Goal: Entertainment & Leisure: Consume media (video, audio)

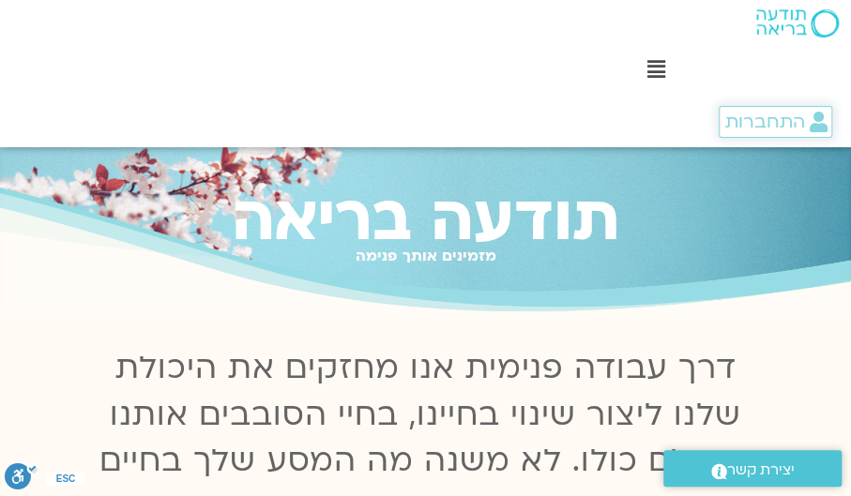
click at [743, 115] on span "התחברות" at bounding box center [764, 122] width 80 height 21
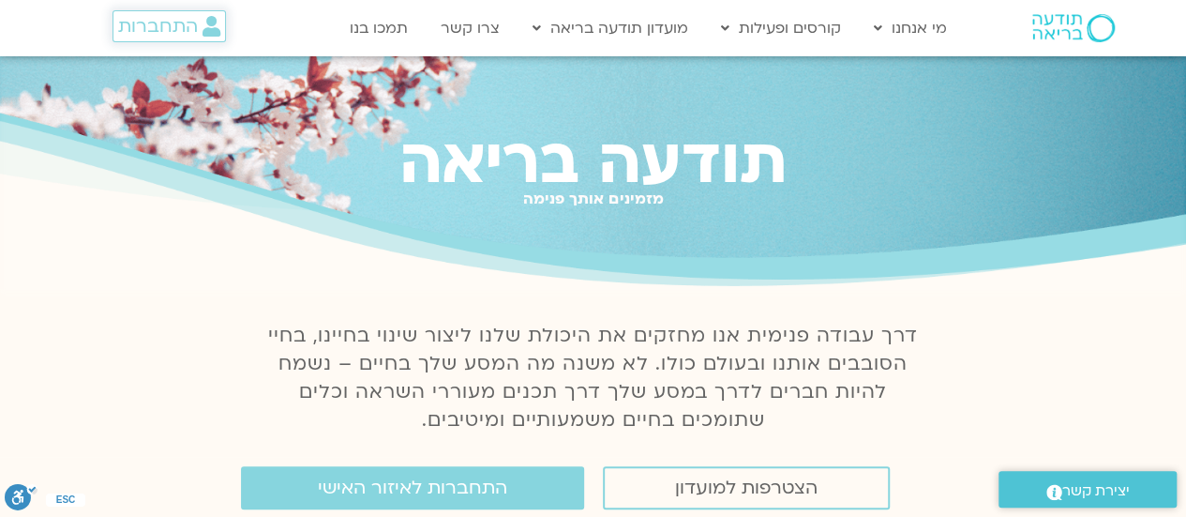
click at [199, 28] on span "התחברות" at bounding box center [169, 26] width 102 height 21
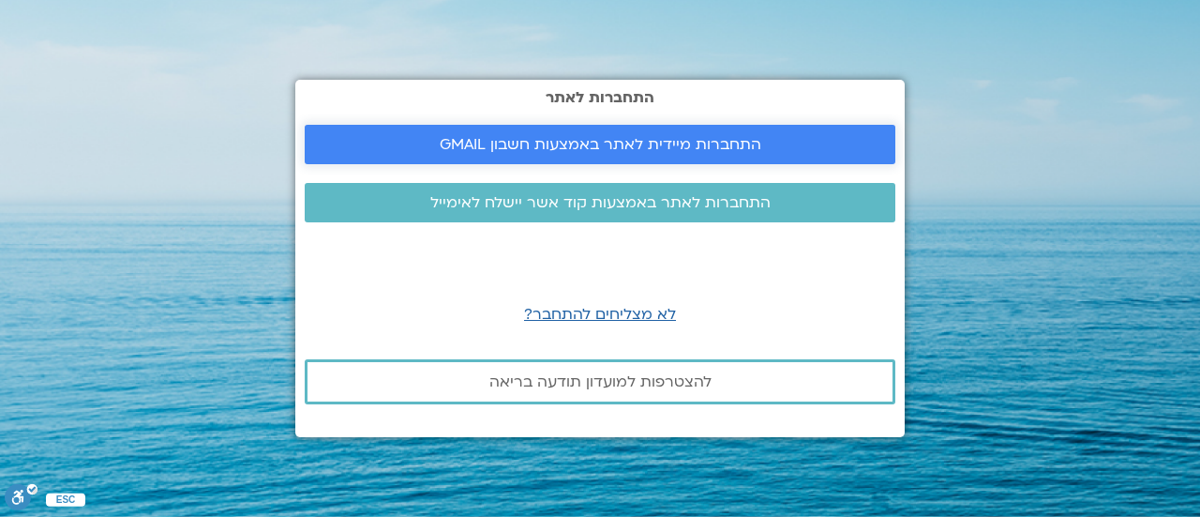
click at [476, 147] on span "התחברות מיידית לאתר באמצעות חשבון GMAIL" at bounding box center [601, 144] width 322 height 17
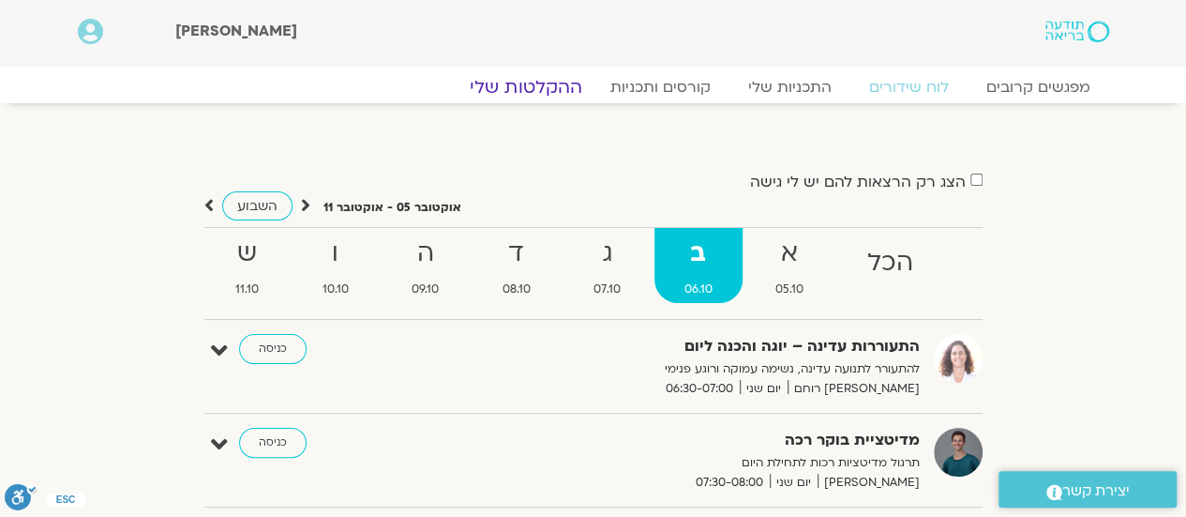
click at [558, 83] on link "ההקלטות שלי" at bounding box center [526, 87] width 158 height 23
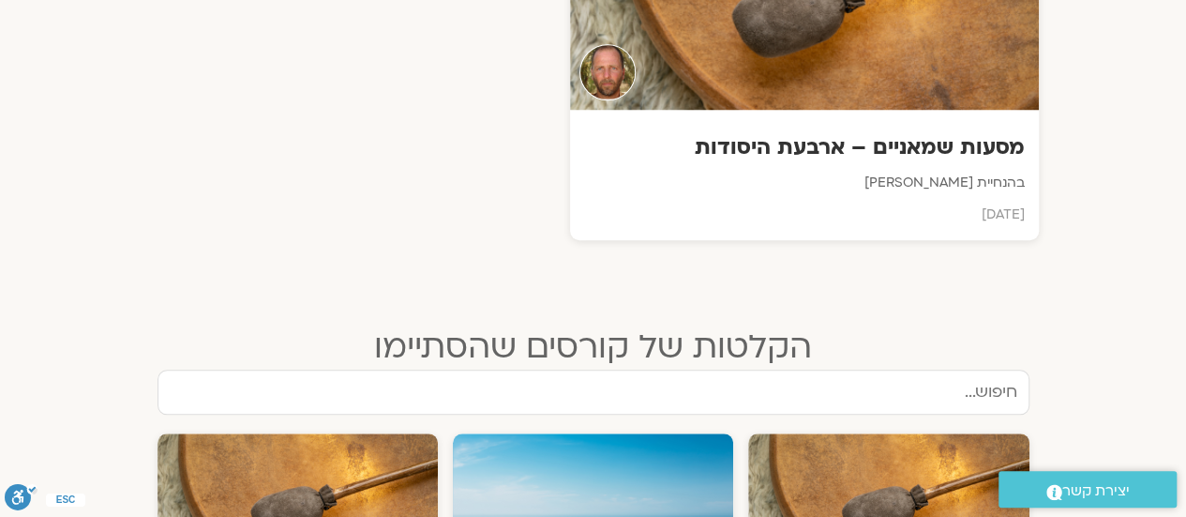
scroll to position [720, 0]
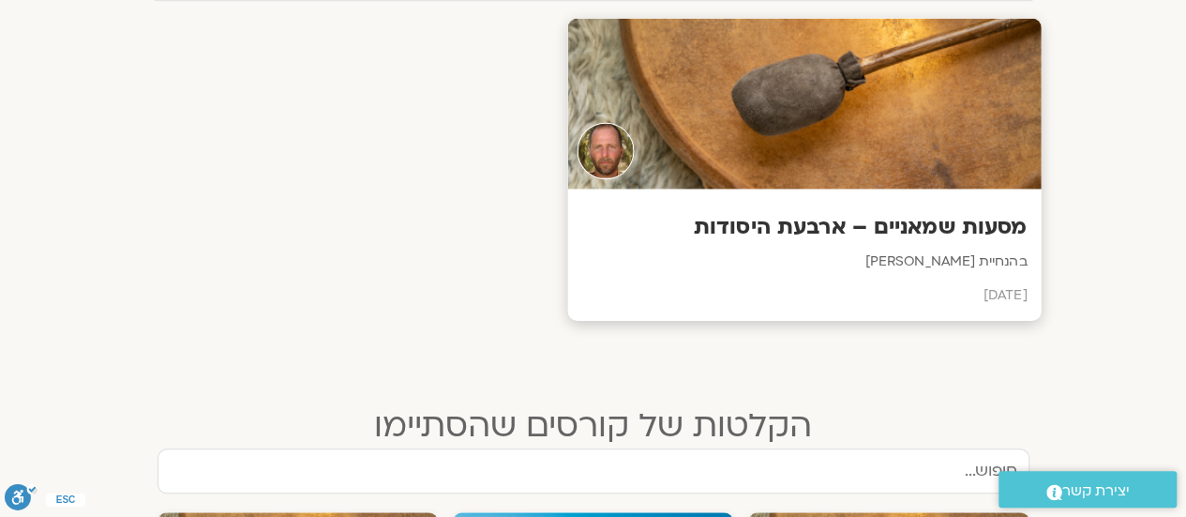
click at [902, 219] on h3 "מסעות שמאניים – ארבעת היסודות" at bounding box center [803, 227] width 445 height 29
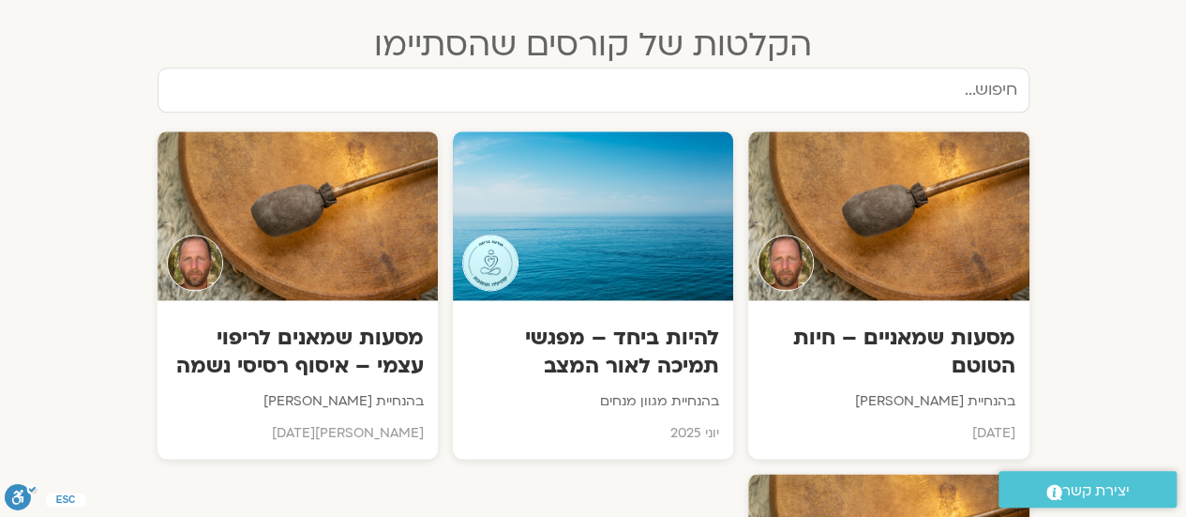
scroll to position [1126, 0]
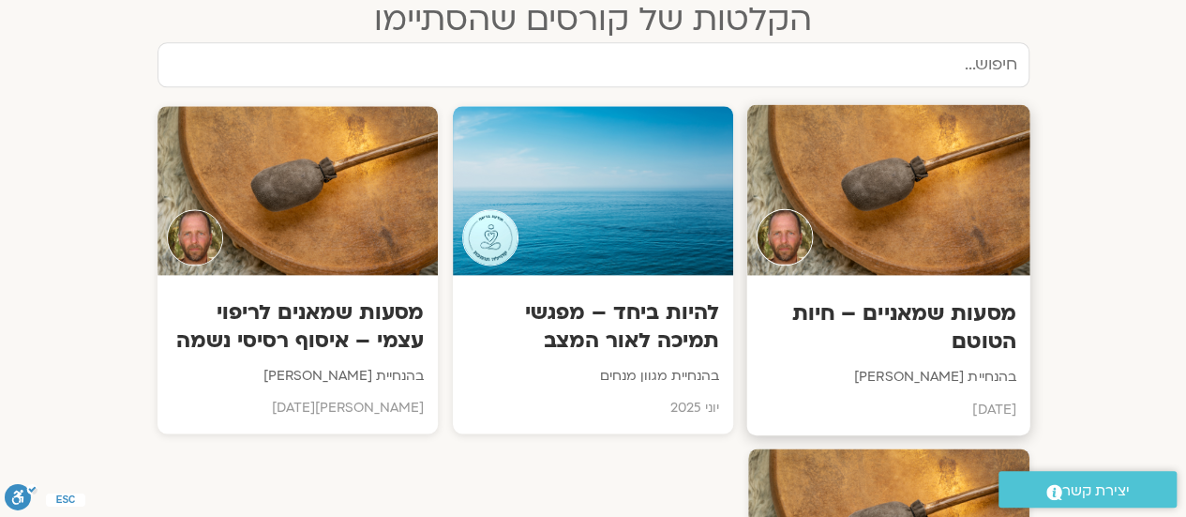
click at [918, 290] on div "מסעות שמאניים – חיות הטוטם בהנחיית תומר פיין יולי 2025" at bounding box center [888, 355] width 283 height 160
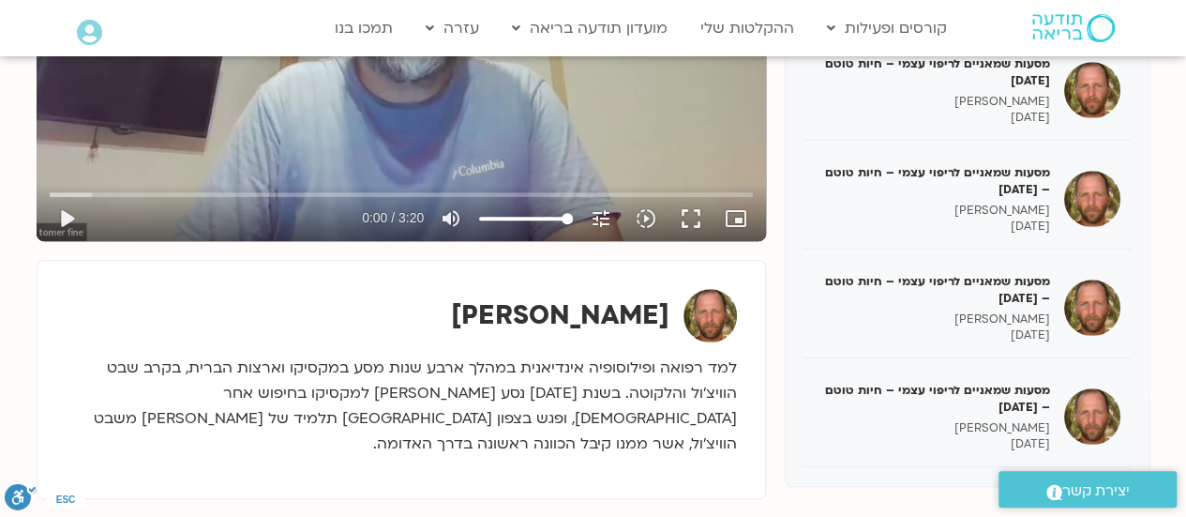
scroll to position [472, 0]
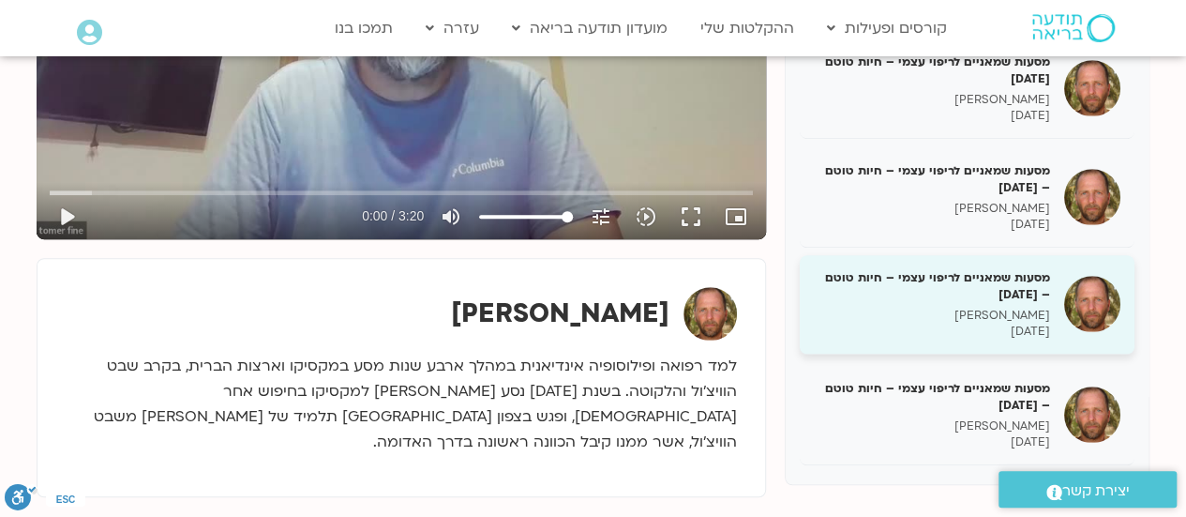
click at [1014, 300] on div "מסעות שמאניים לריפוי עצמי – חיות טוטם – [DATE] [PERSON_NAME] [DATE]" at bounding box center [932, 304] width 236 height 70
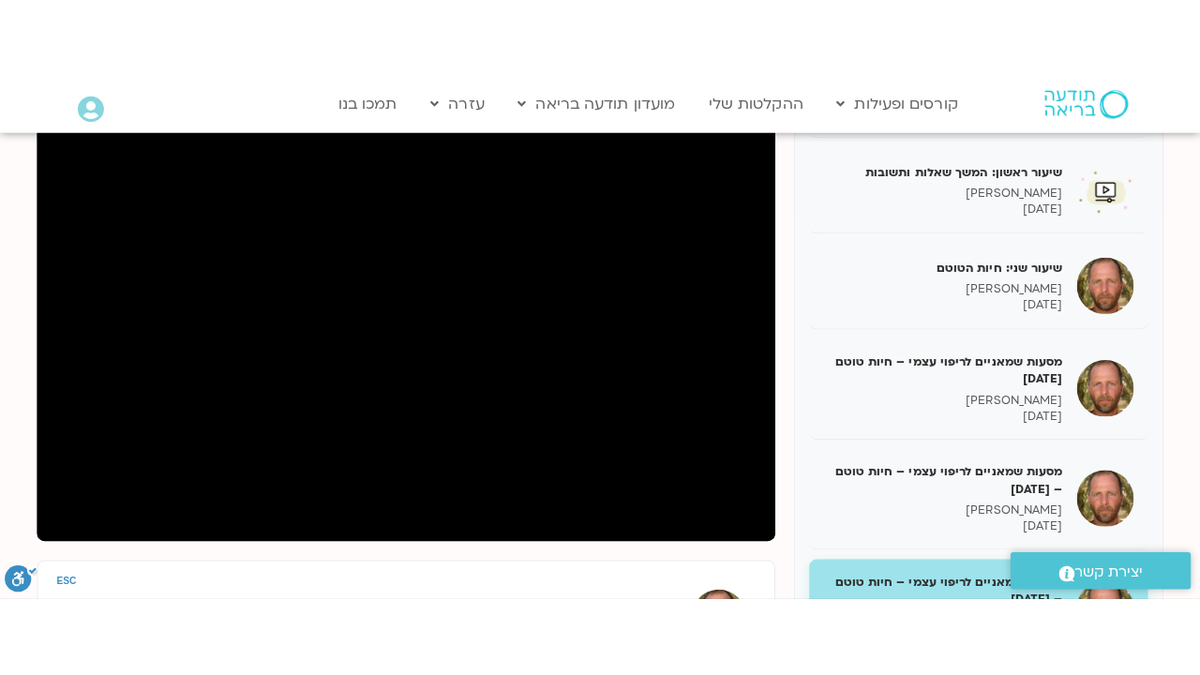
scroll to position [212, 0]
